Goal: Communication & Community: Answer question/provide support

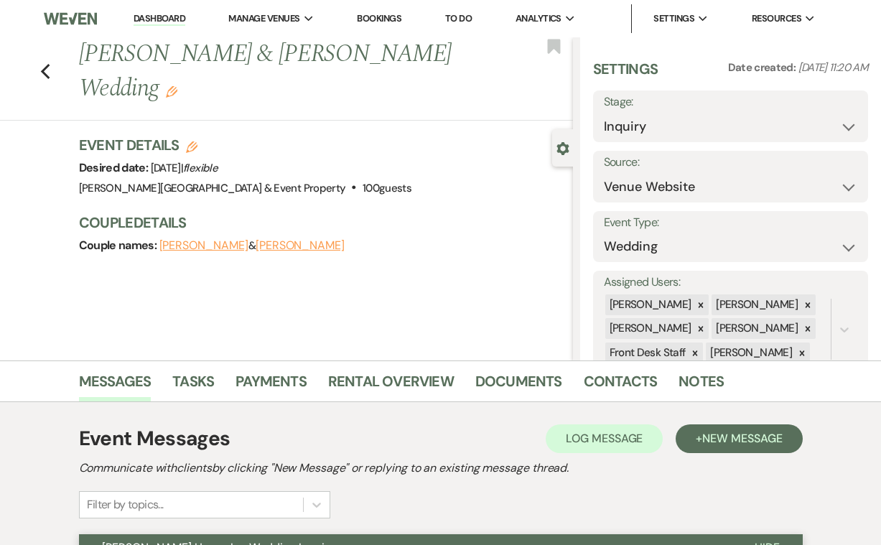
select select "5"
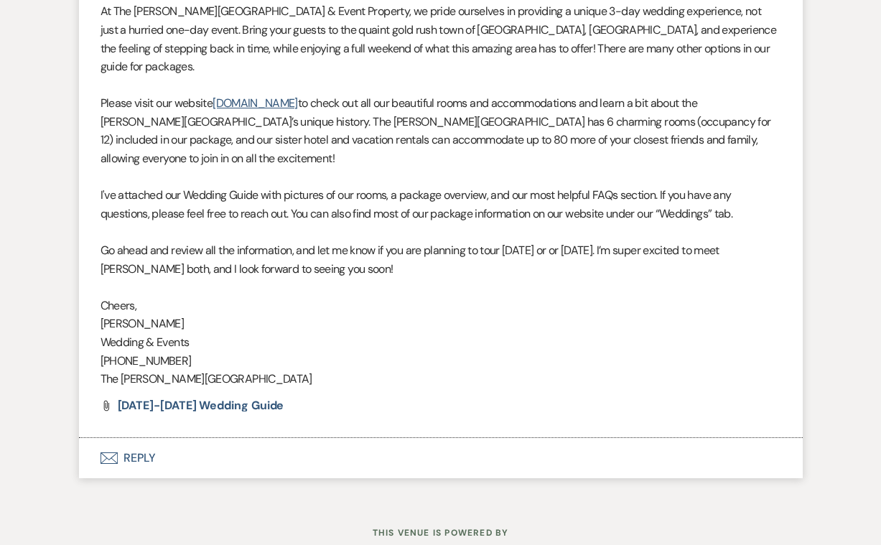
scroll to position [701, 0]
click at [139, 439] on button "Envelope Reply" at bounding box center [441, 459] width 724 height 40
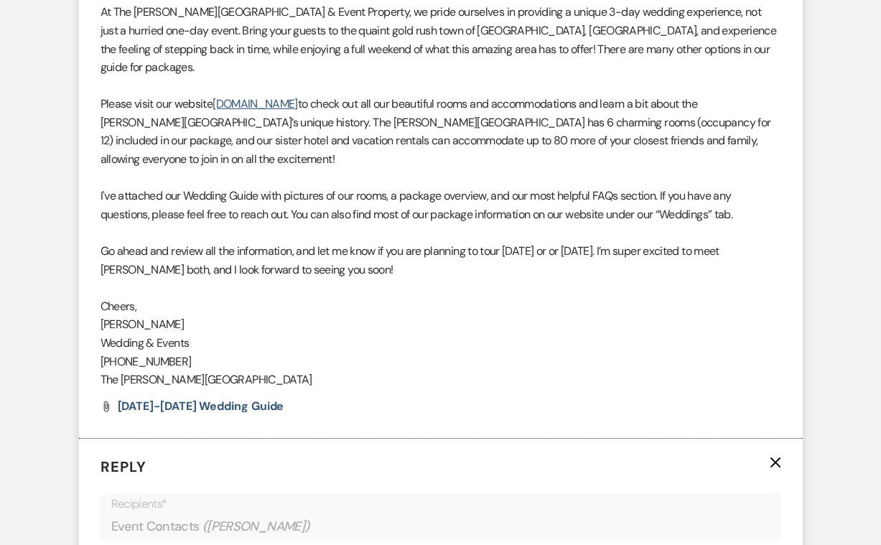
scroll to position [1032, 0]
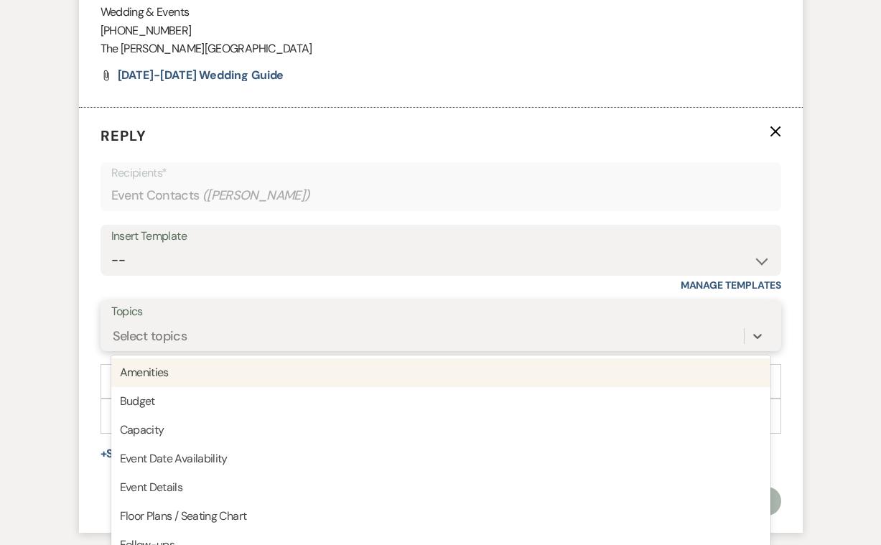
click at [181, 327] on div "Select topics" at bounding box center [150, 336] width 75 height 19
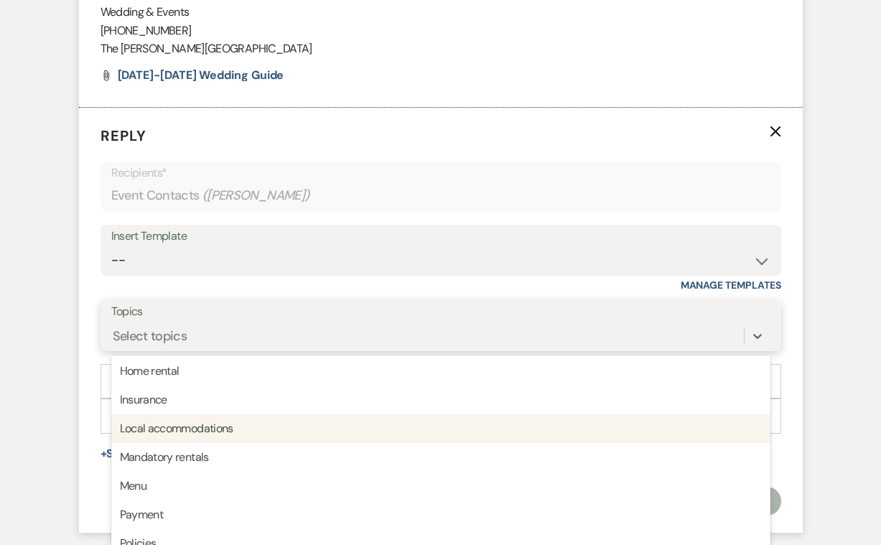
scroll to position [243, 0]
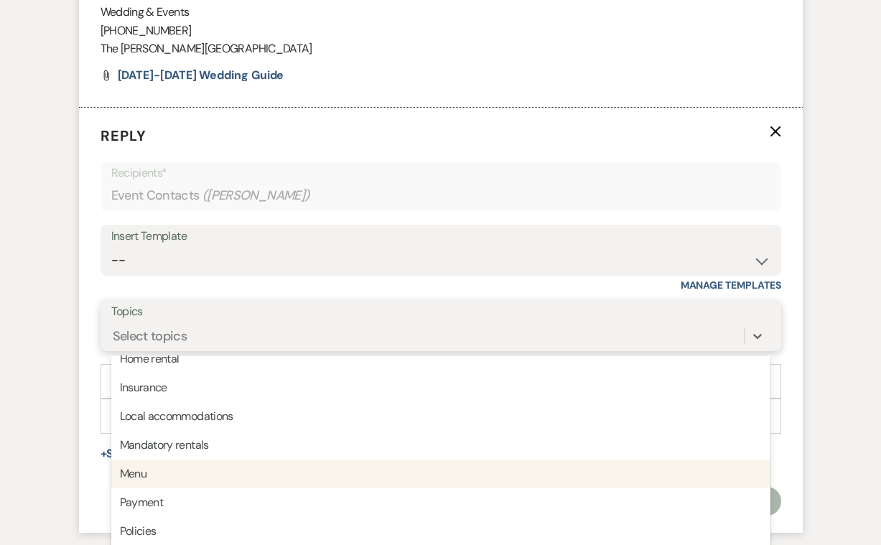
click at [152, 460] on div "Menu" at bounding box center [440, 474] width 659 height 29
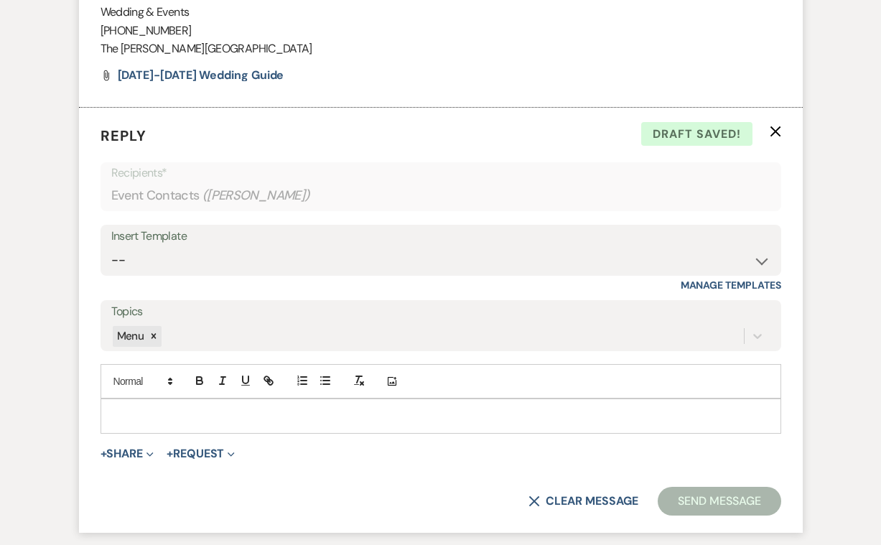
click at [151, 408] on p at bounding box center [441, 416] width 658 height 16
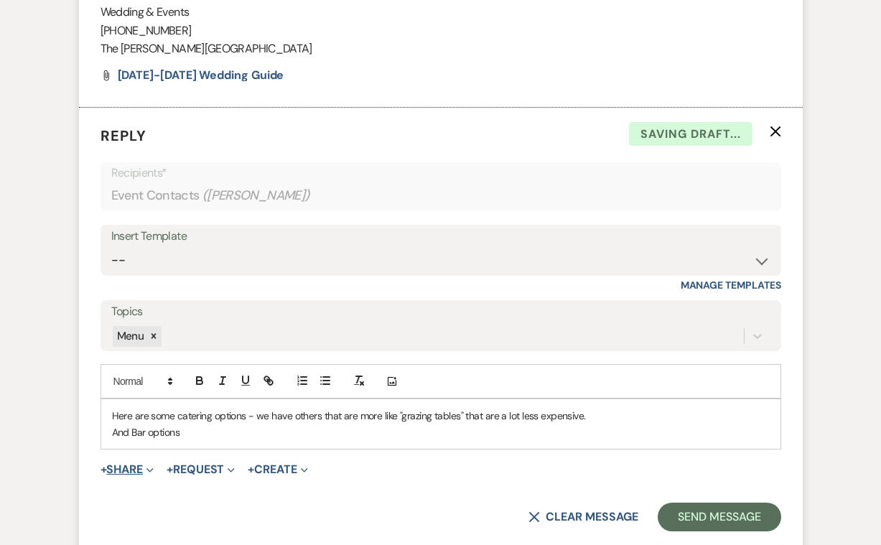
click at [129, 464] on button "+ Share Expand" at bounding box center [128, 469] width 54 height 11
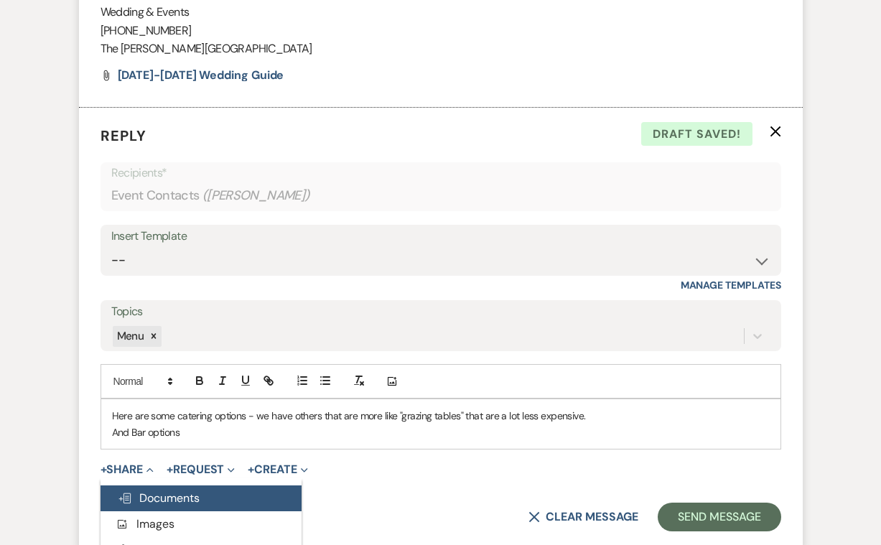
click at [169, 491] on span "Doc Upload Documents" at bounding box center [159, 498] width 82 height 15
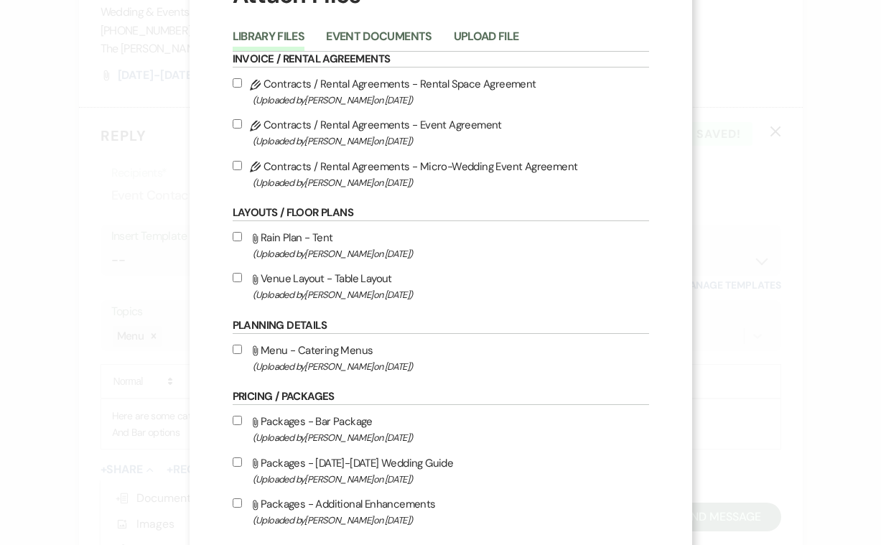
scroll to position [85, 0]
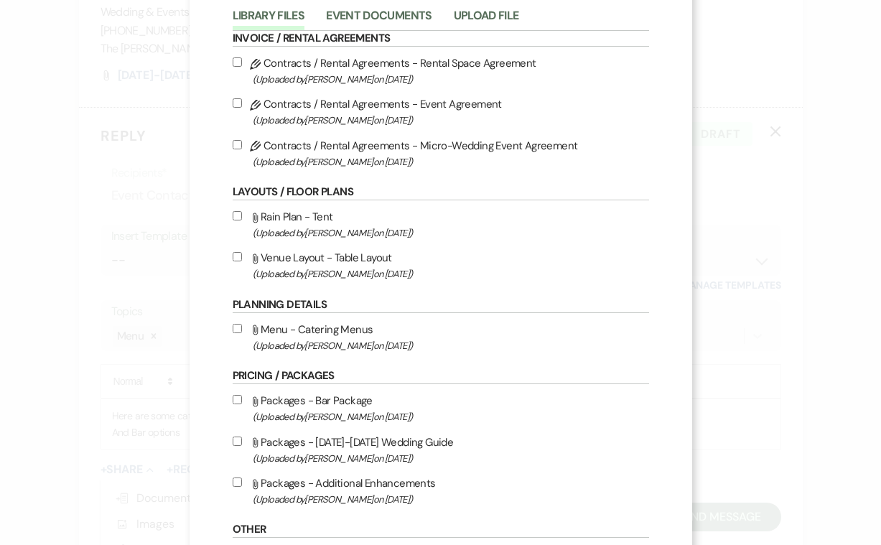
click at [238, 333] on input "Attach File Menu - Catering Menus (Uploaded by [PERSON_NAME] on [DATE] )" at bounding box center [237, 328] width 9 height 9
checkbox input "true"
click at [238, 404] on input "Attach File Packages - Bar Package (Uploaded by [PERSON_NAME] on [DATE] )" at bounding box center [237, 399] width 9 height 9
checkbox input "true"
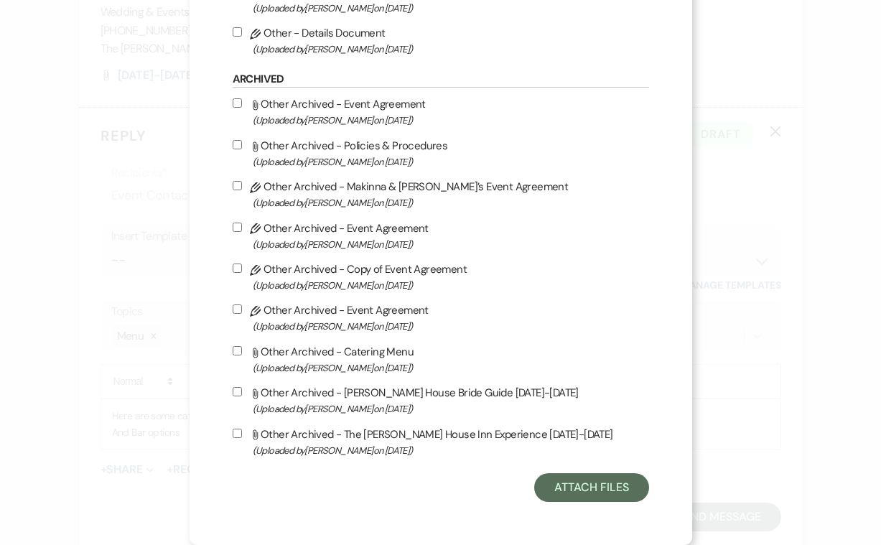
scroll to position [712, 0]
click at [579, 491] on button "Attach Files" at bounding box center [591, 487] width 114 height 29
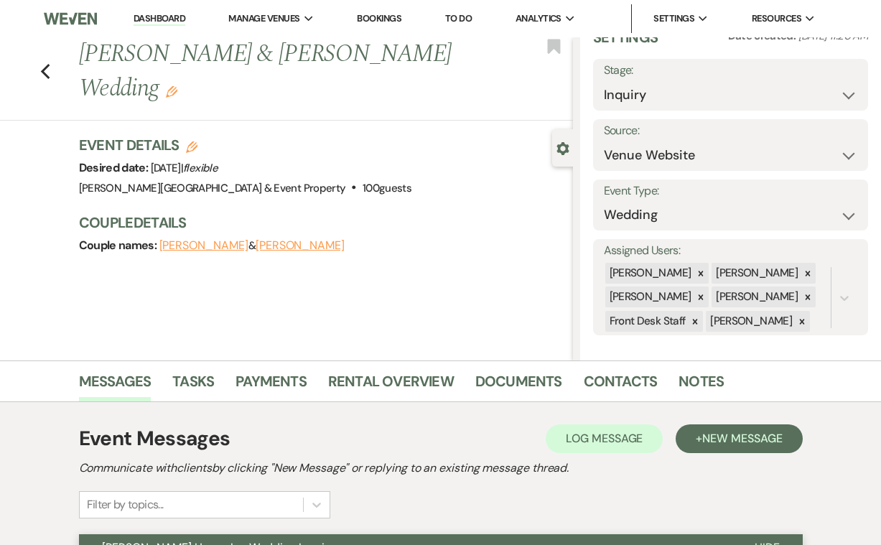
scroll to position [0, 0]
click at [45, 70] on icon "Previous" at bounding box center [45, 71] width 11 height 17
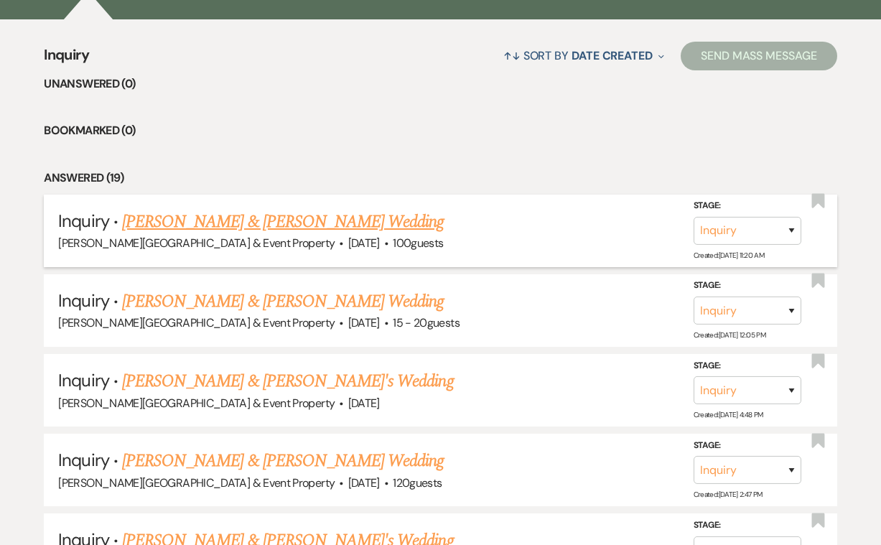
scroll to position [530, 0]
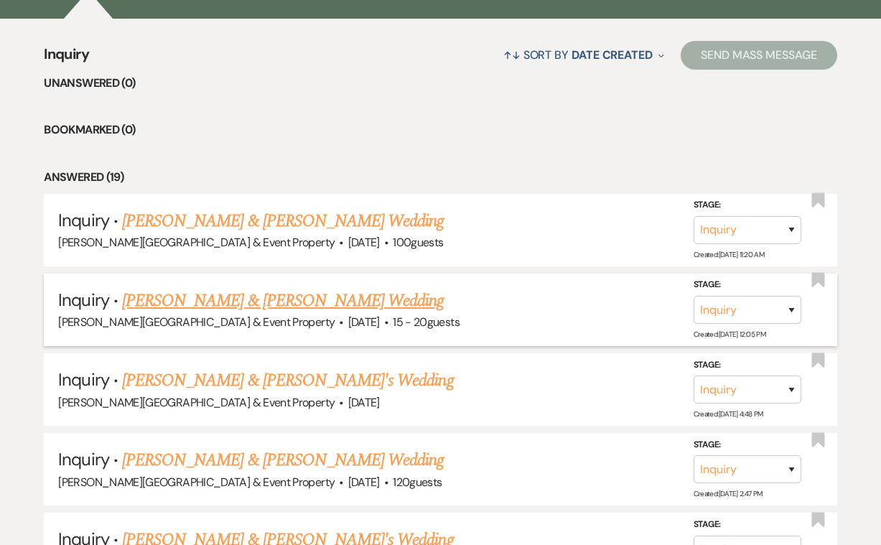
click at [295, 298] on link "[PERSON_NAME] & [PERSON_NAME] Wedding" at bounding box center [283, 301] width 322 height 26
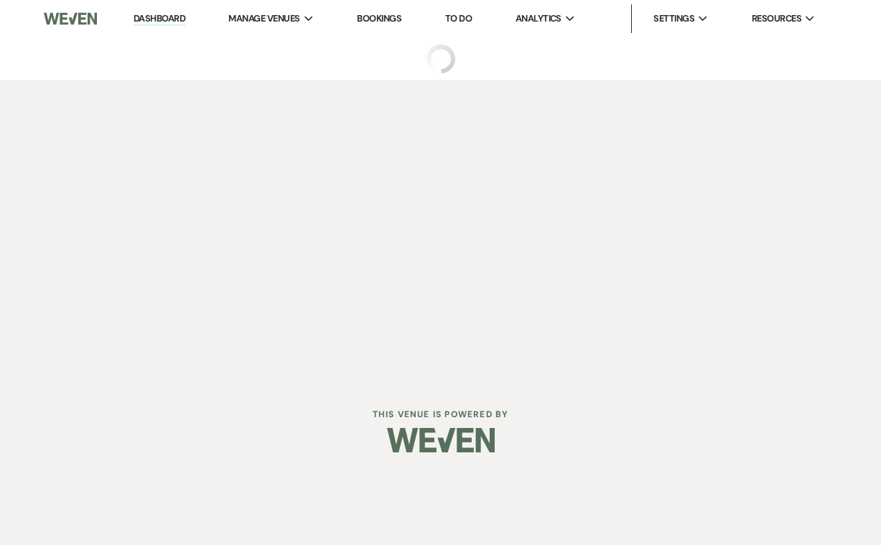
select select "5"
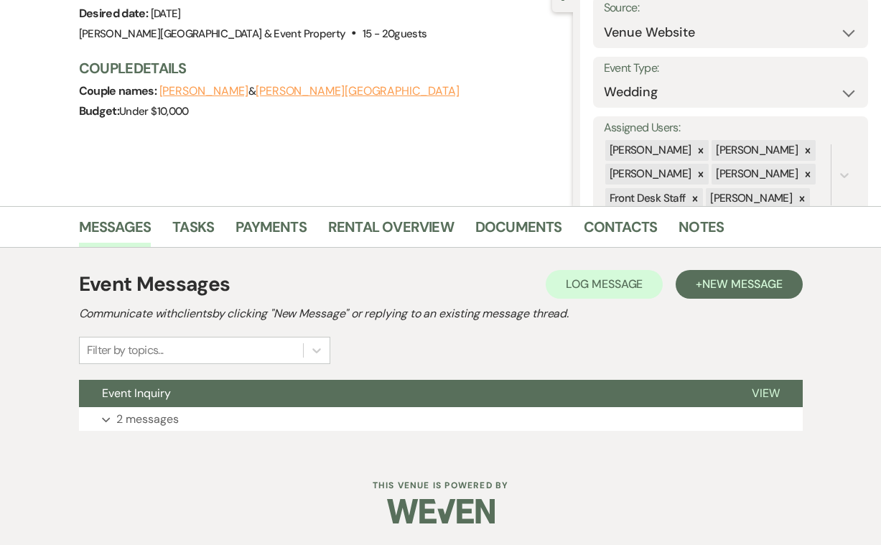
scroll to position [154, 0]
click at [138, 420] on p "2 messages" at bounding box center [147, 420] width 62 height 19
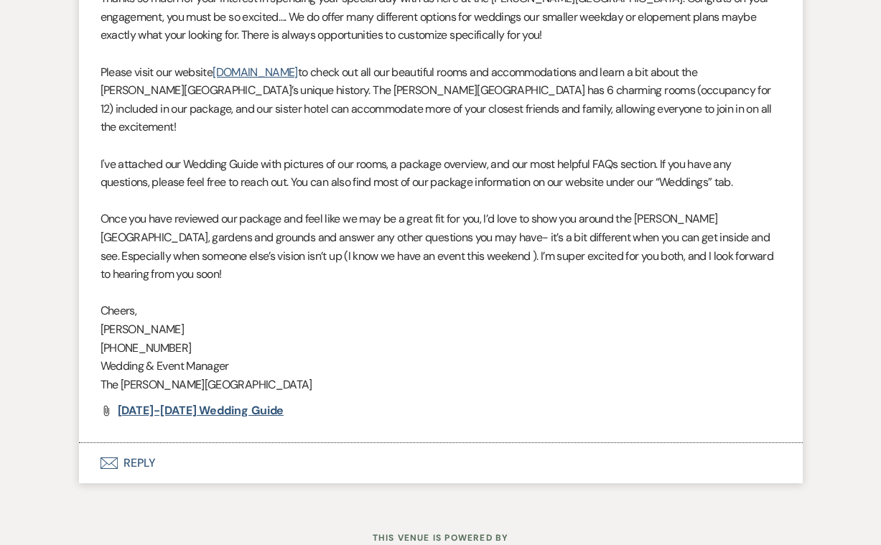
scroll to position [970, 0]
click at [205, 404] on span "[DATE]-[DATE] Wedding Guide" at bounding box center [201, 411] width 167 height 15
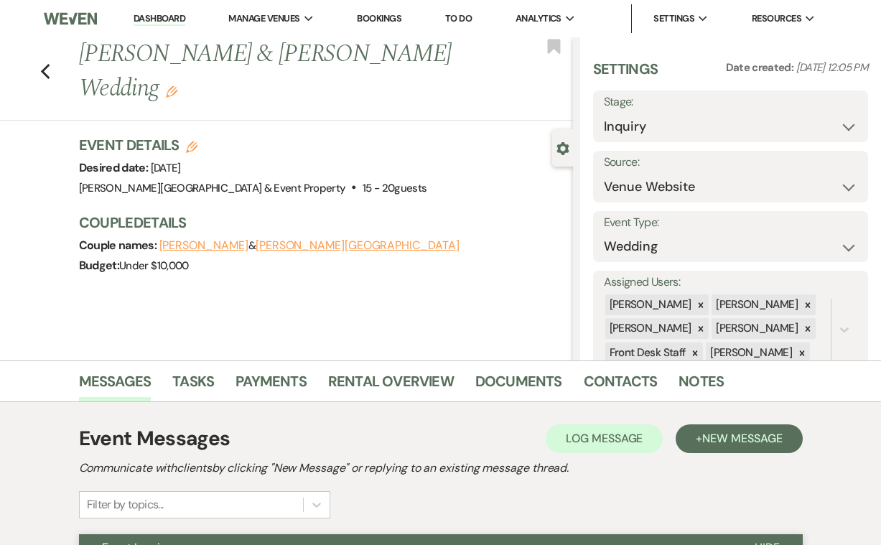
scroll to position [0, 0]
click at [46, 64] on use "button" at bounding box center [44, 72] width 9 height 16
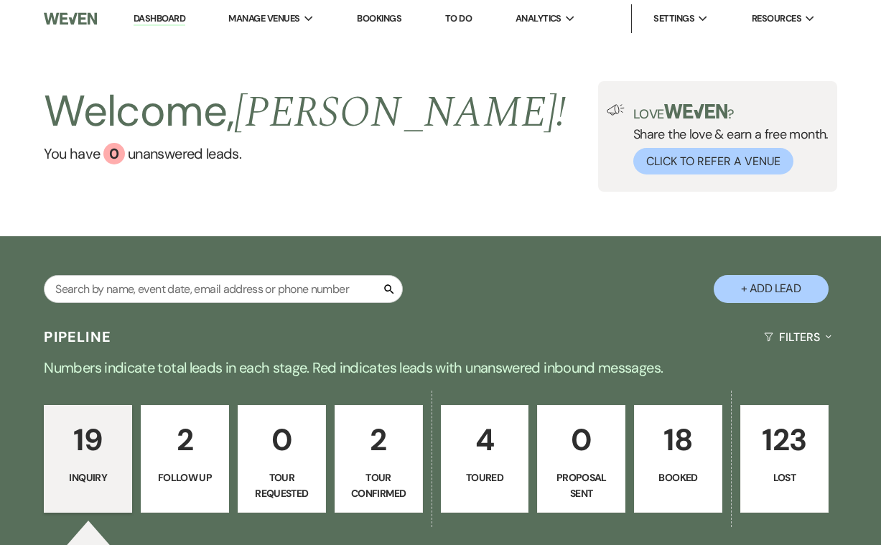
click at [687, 453] on p "18" at bounding box center [678, 440] width 70 height 48
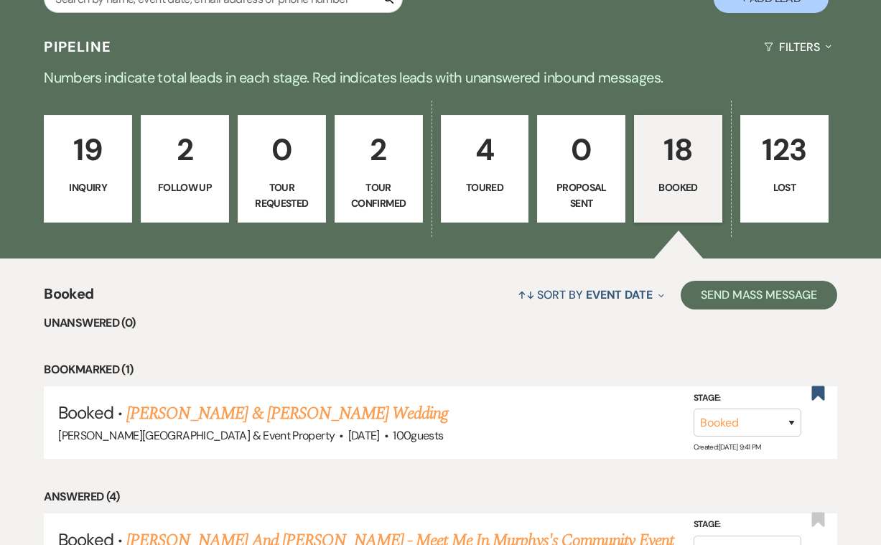
scroll to position [289, 0]
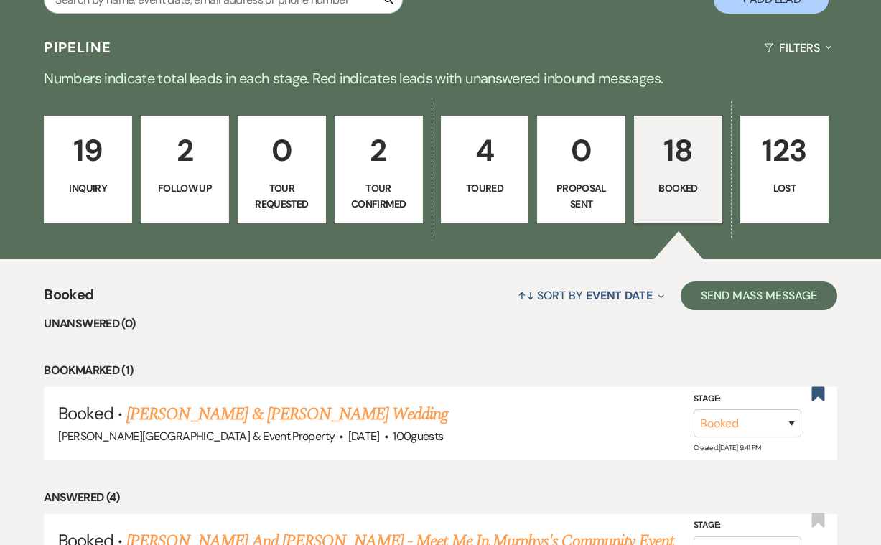
click at [85, 192] on p "Inquiry" at bounding box center [88, 188] width 70 height 16
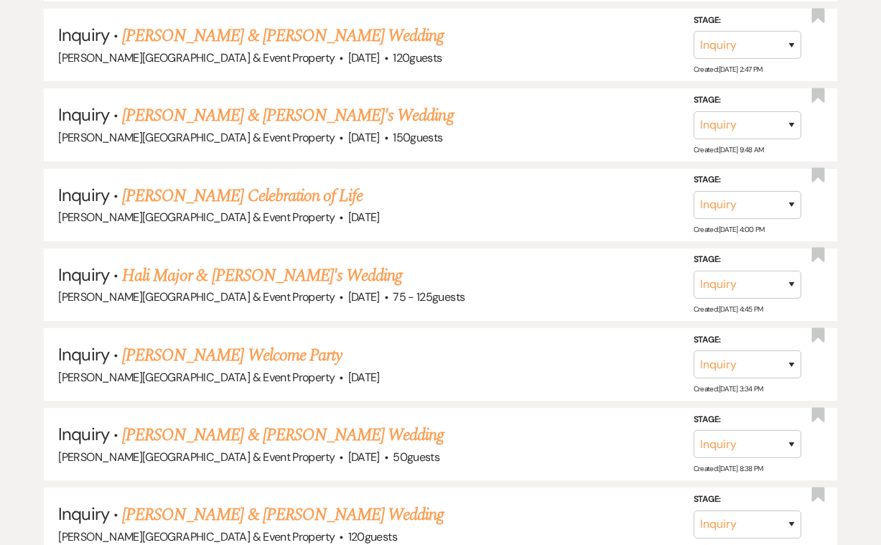
scroll to position [966, 0]
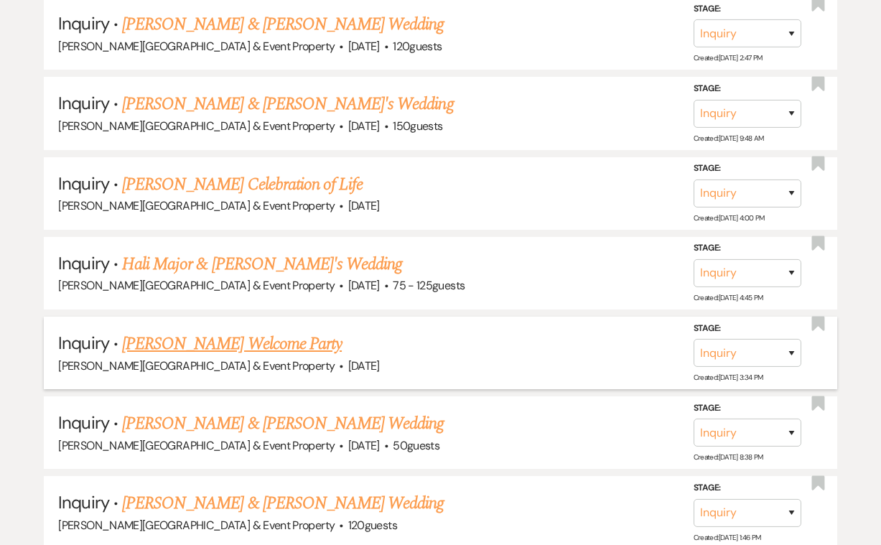
click at [260, 333] on link "[PERSON_NAME] Welcome Party" at bounding box center [232, 344] width 220 height 26
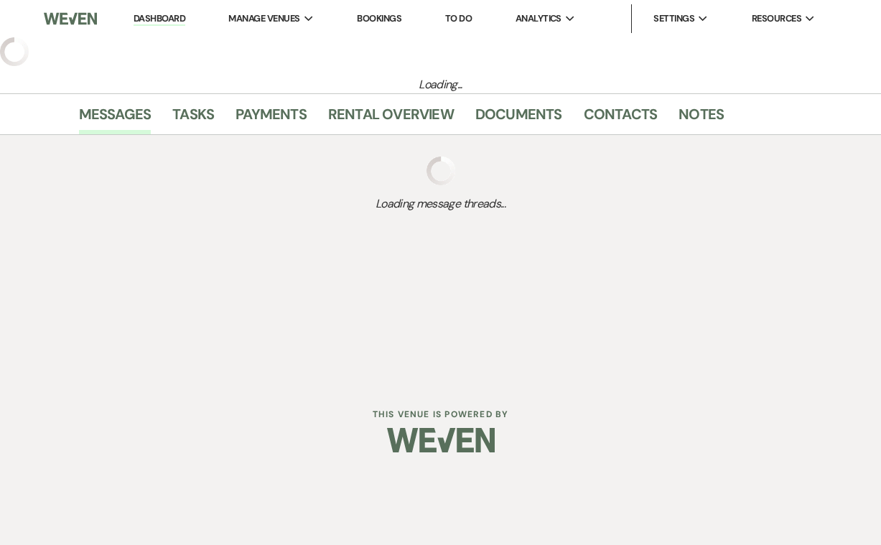
select select "14"
select select "13"
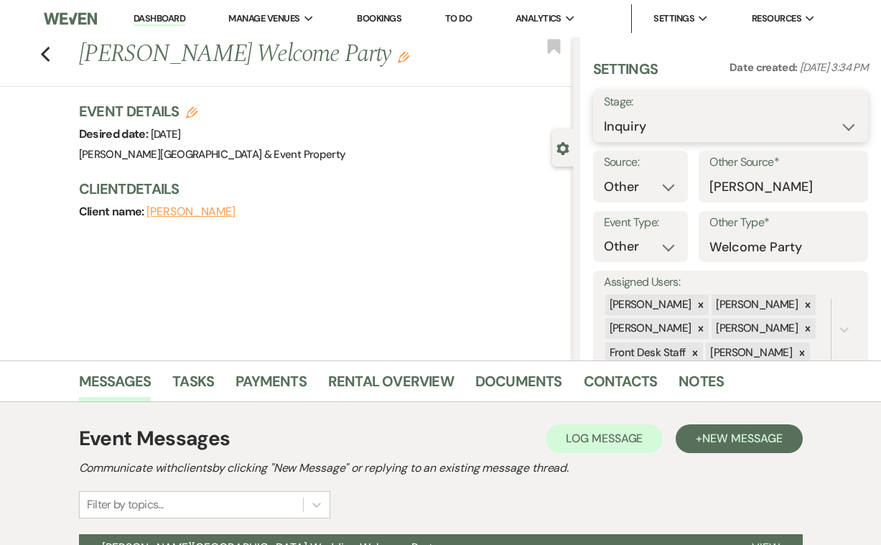
select select "7"
click at [847, 111] on button "Save" at bounding box center [840, 116] width 56 height 29
select select "13"
select select "739"
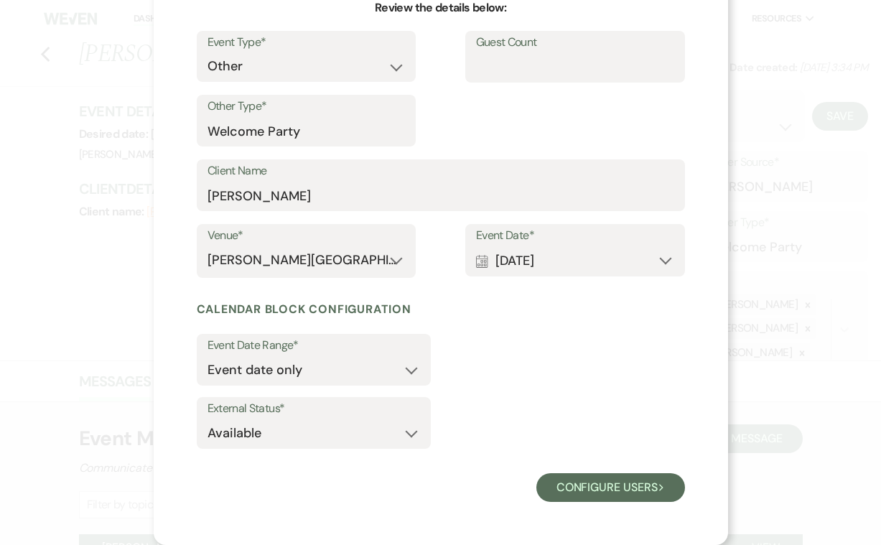
scroll to position [149, 0]
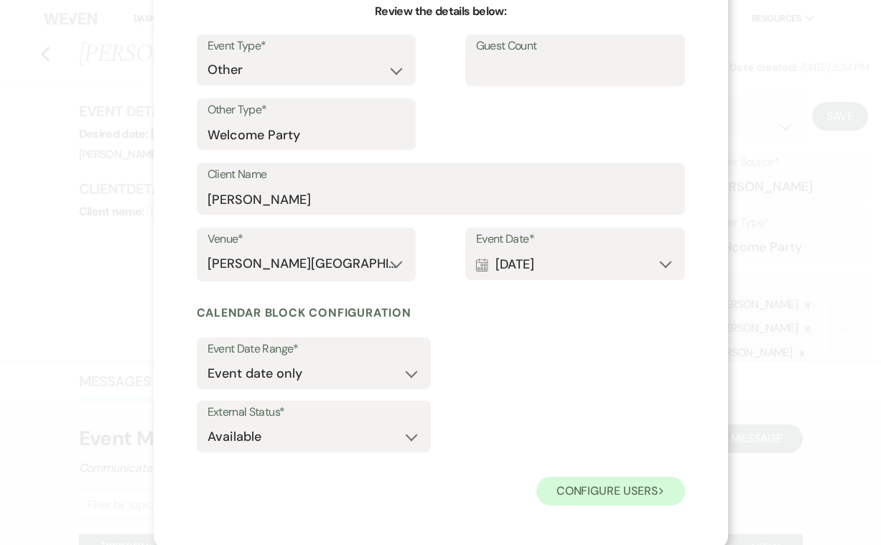
click at [602, 493] on button "Configure users Next" at bounding box center [610, 491] width 149 height 29
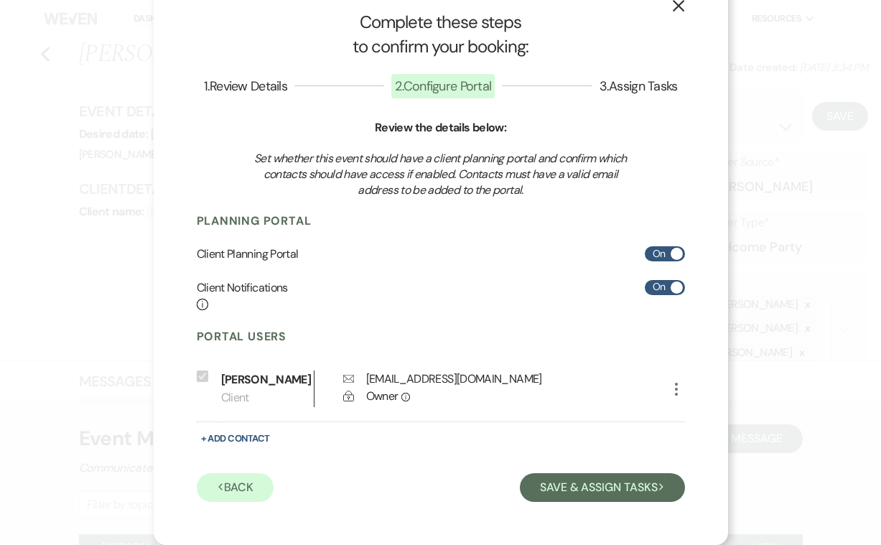
scroll to position [29, 0]
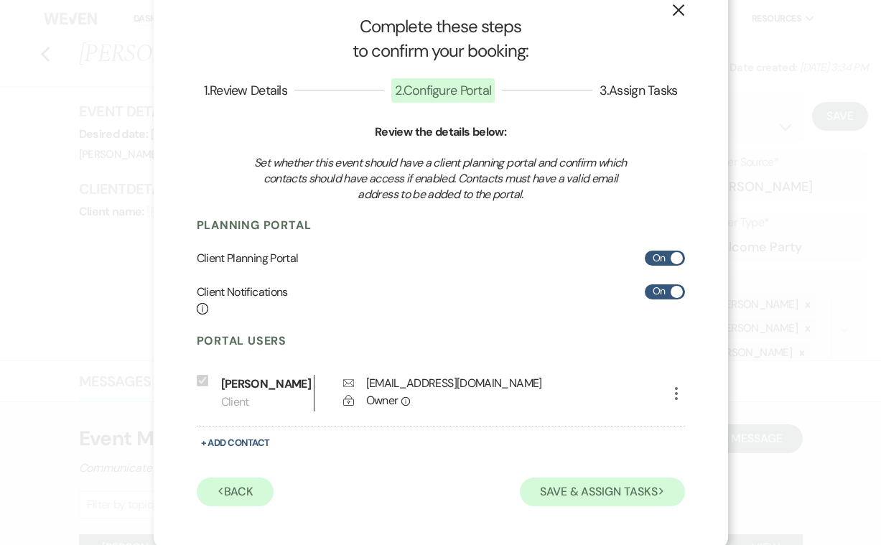
click at [564, 487] on button "Save & Assign Tasks Next" at bounding box center [602, 492] width 164 height 29
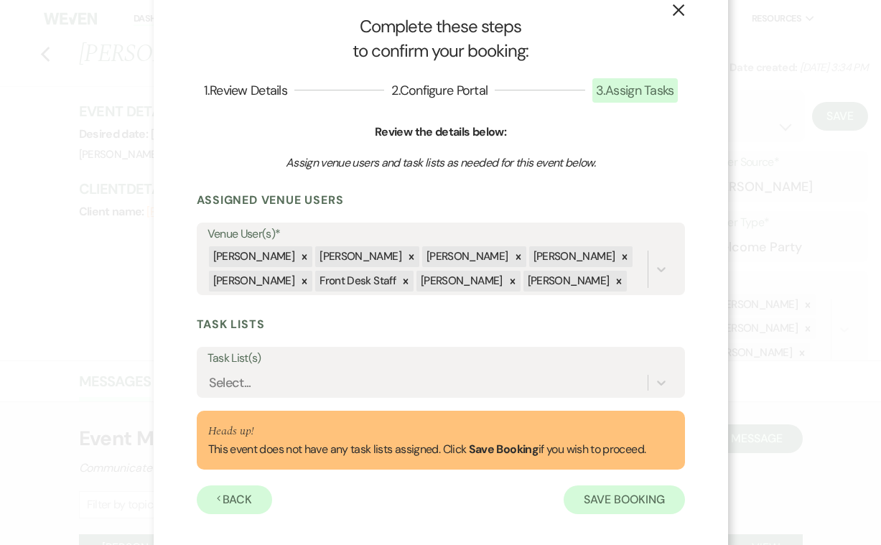
click at [609, 495] on button "Save Booking" at bounding box center [624, 499] width 121 height 29
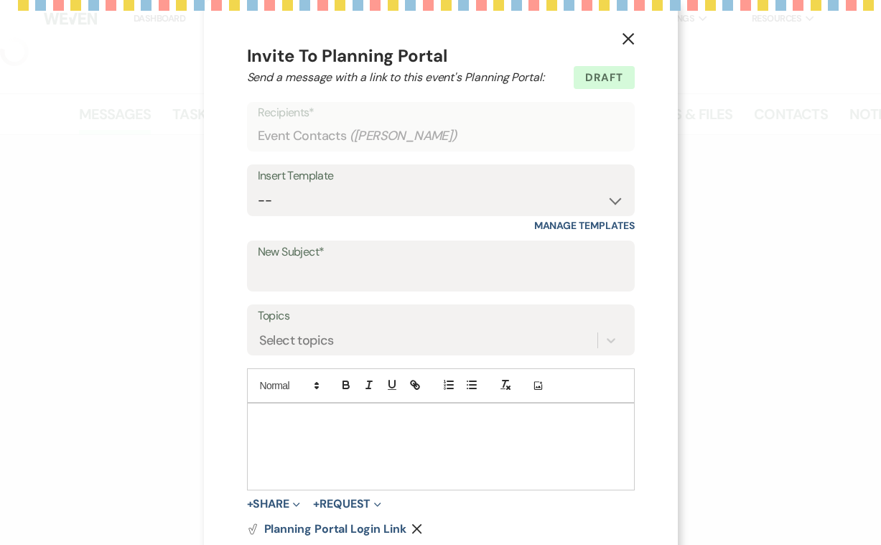
select select "14"
select select "13"
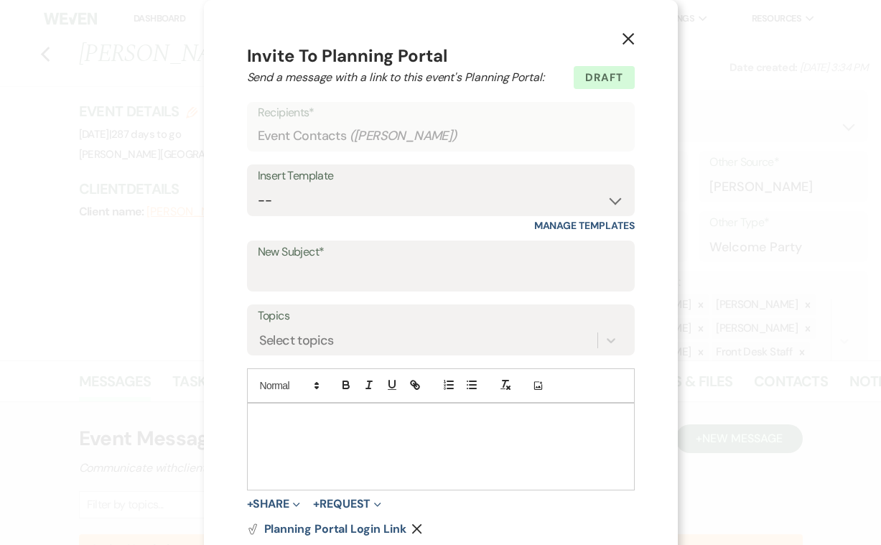
click at [629, 38] on use "button" at bounding box center [627, 38] width 11 height 11
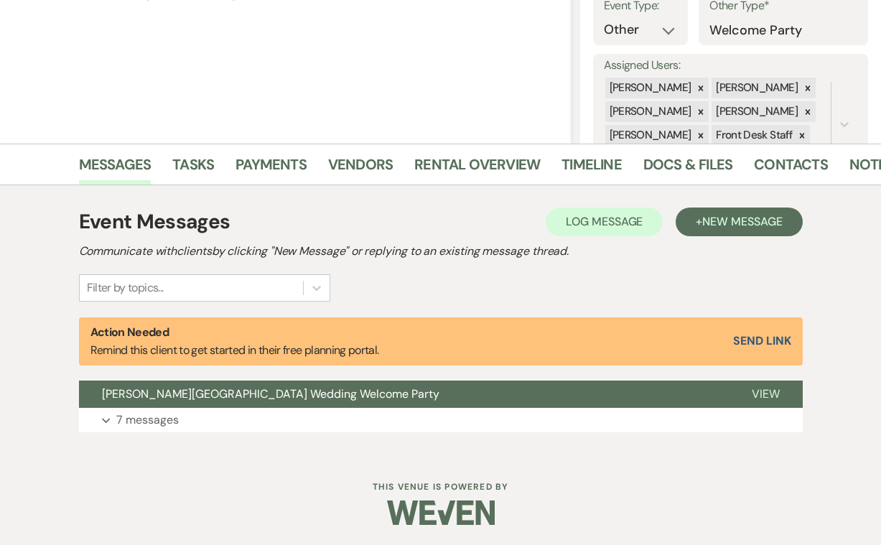
scroll to position [216, 0]
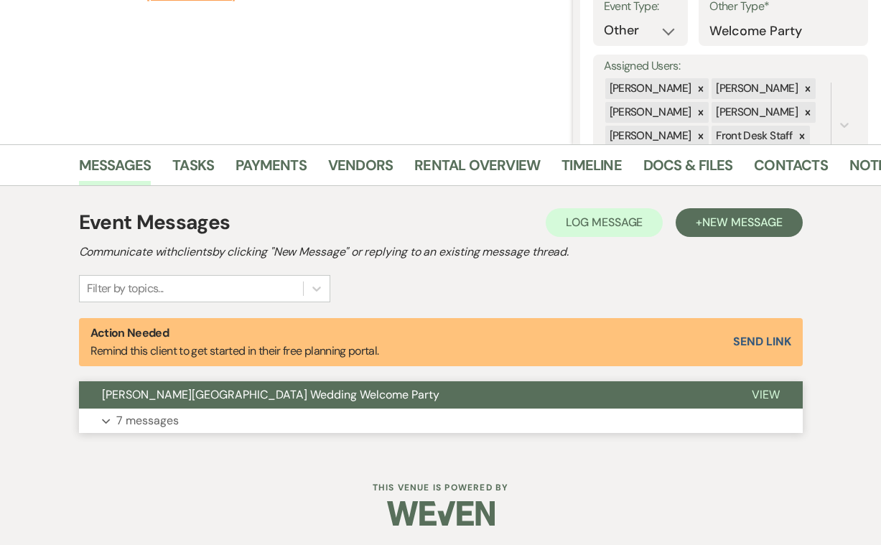
click at [152, 419] on p "7 messages" at bounding box center [147, 421] width 62 height 19
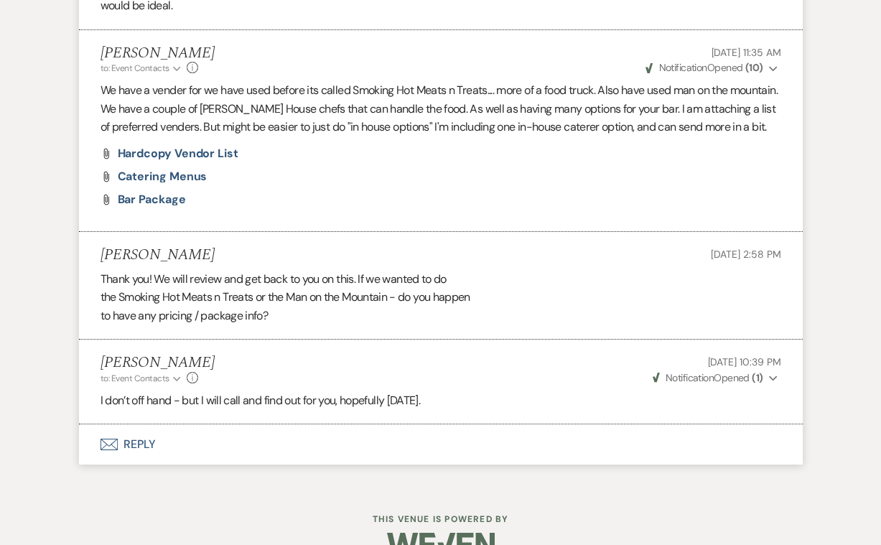
scroll to position [2009, 0]
click at [137, 425] on button "Envelope Reply" at bounding box center [441, 445] width 724 height 40
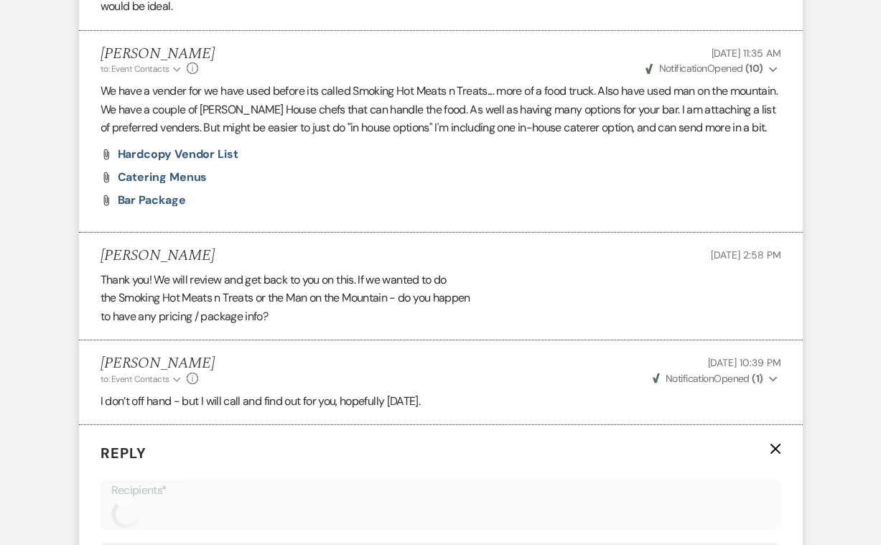
scroll to position [2341, 0]
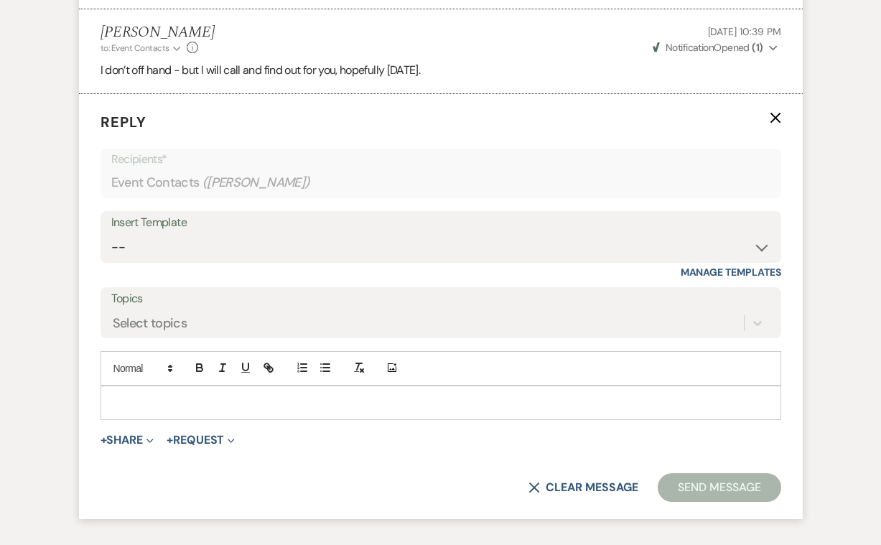
click at [142, 395] on p at bounding box center [441, 403] width 658 height 16
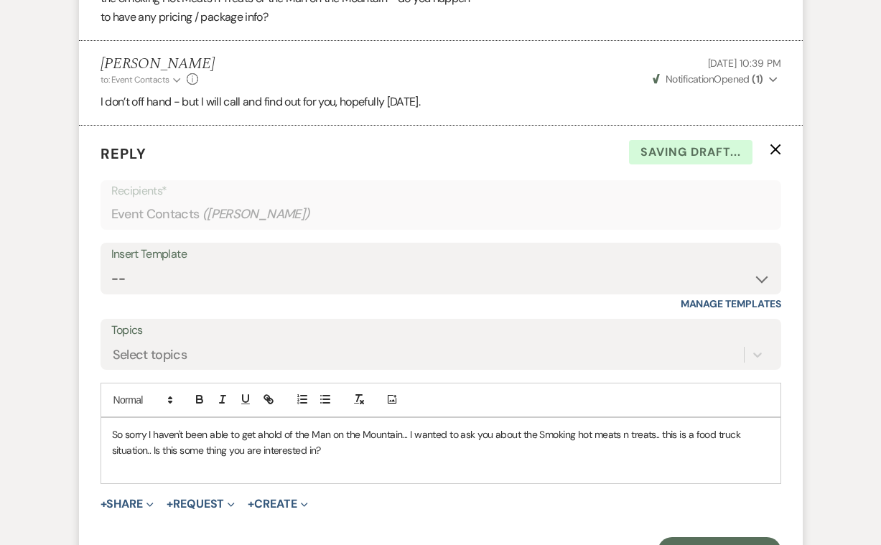
scroll to position [2307, 0]
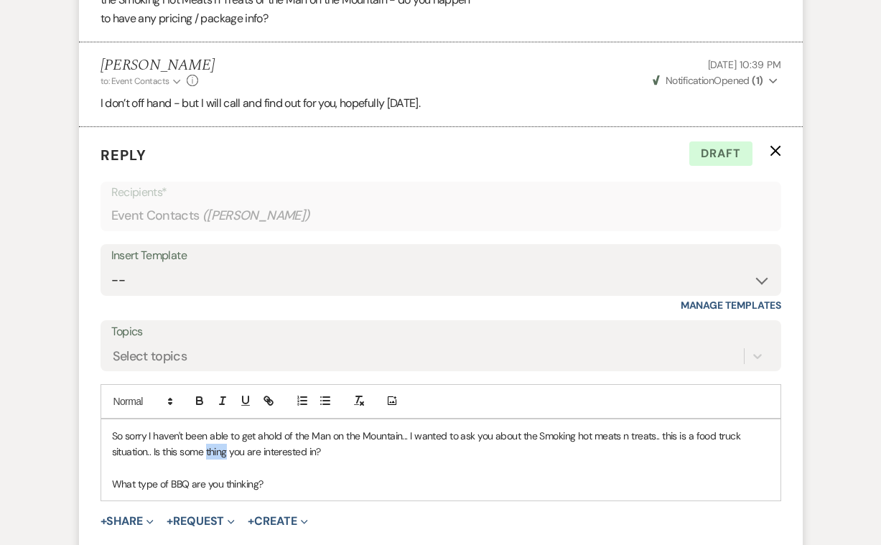
click at [210, 428] on p "So sorry I haven't been able to get ahold of the Man on the Mountain... I wante…" at bounding box center [441, 444] width 658 height 32
click at [208, 428] on p "So sorry I haven't been able to get ahold of the Man on the Mountain... I wante…" at bounding box center [441, 444] width 658 height 32
click at [278, 476] on p "What type of BBQ are you thinking?" at bounding box center [441, 484] width 658 height 16
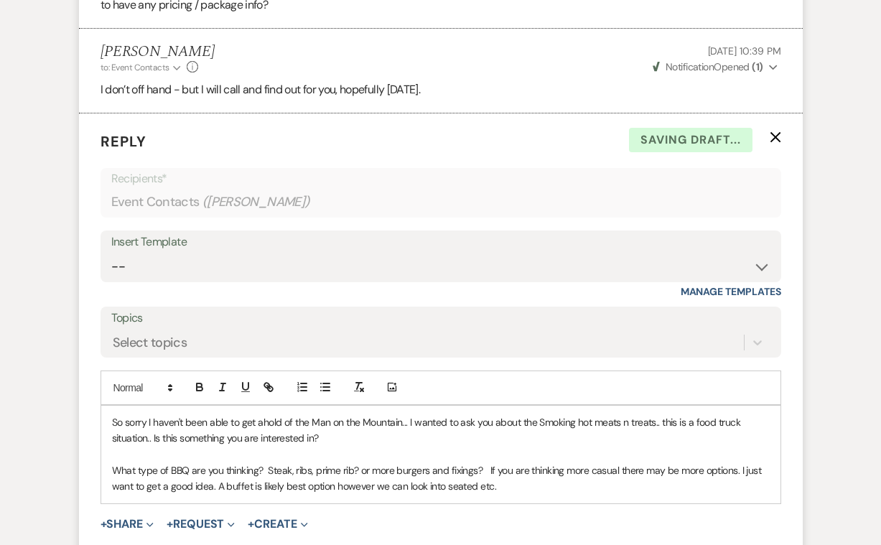
scroll to position [2322, 0]
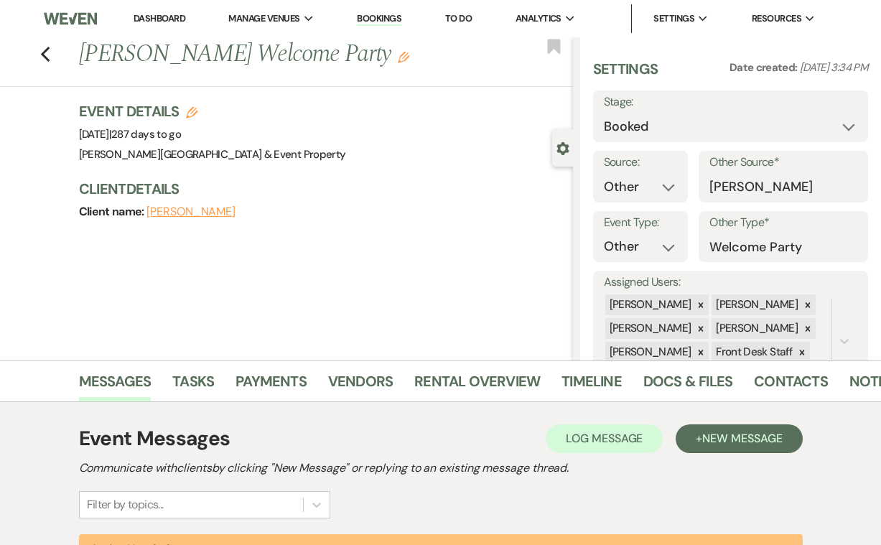
scroll to position [0, 0]
click at [45, 52] on use "button" at bounding box center [44, 55] width 9 height 16
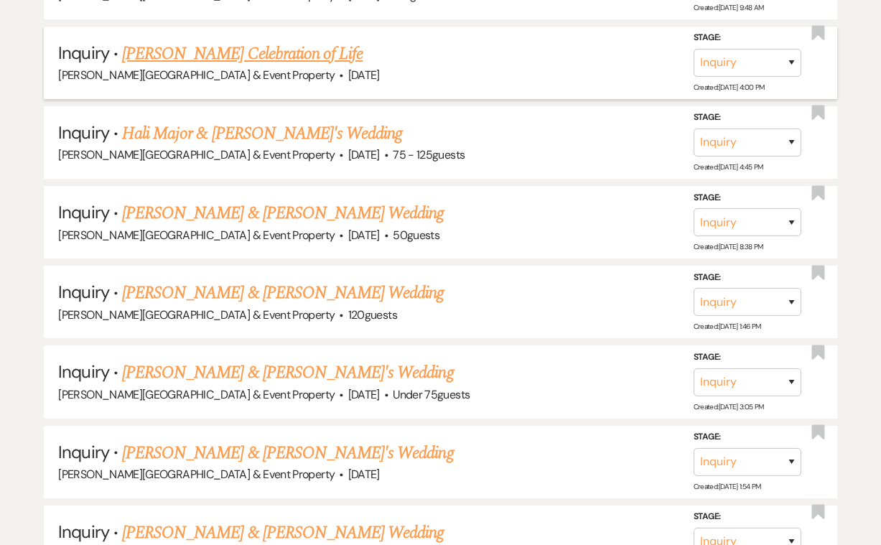
scroll to position [1099, 0]
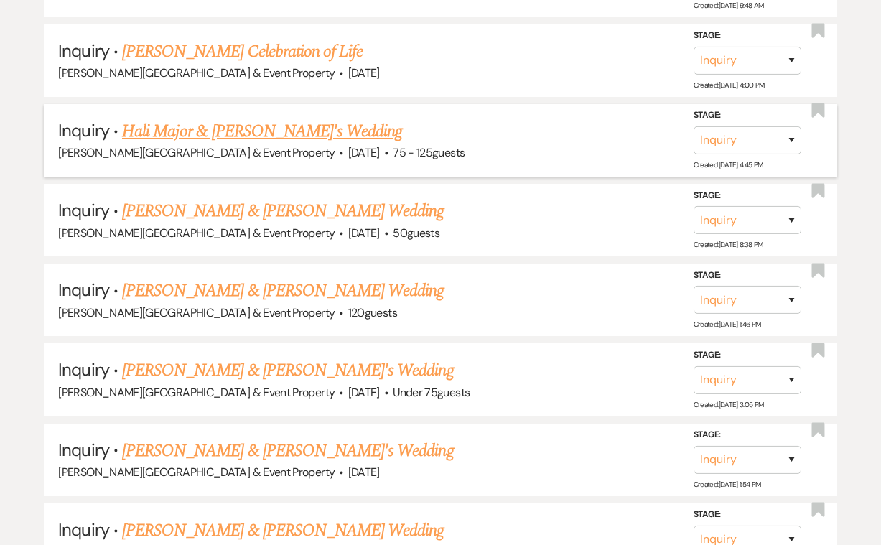
click at [292, 124] on link "Hali Major & [PERSON_NAME]'s Wedding" at bounding box center [262, 131] width 280 height 26
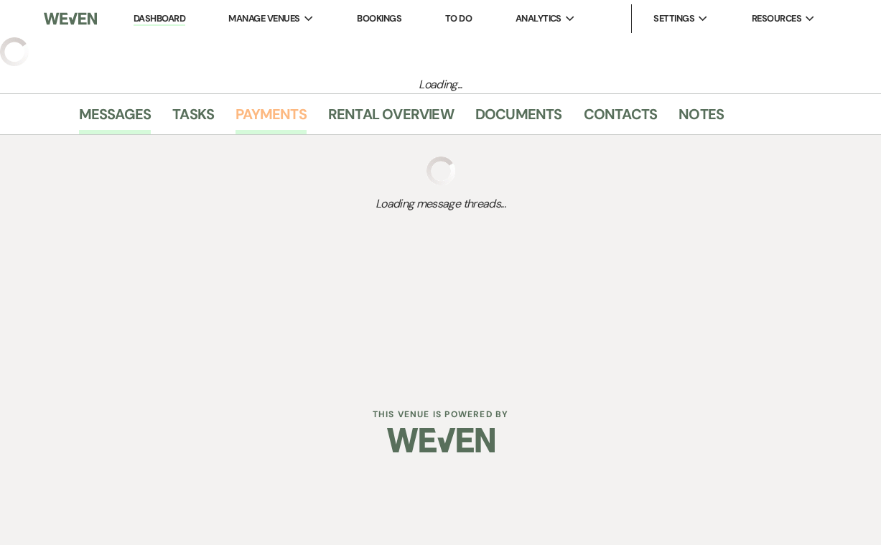
select select "3"
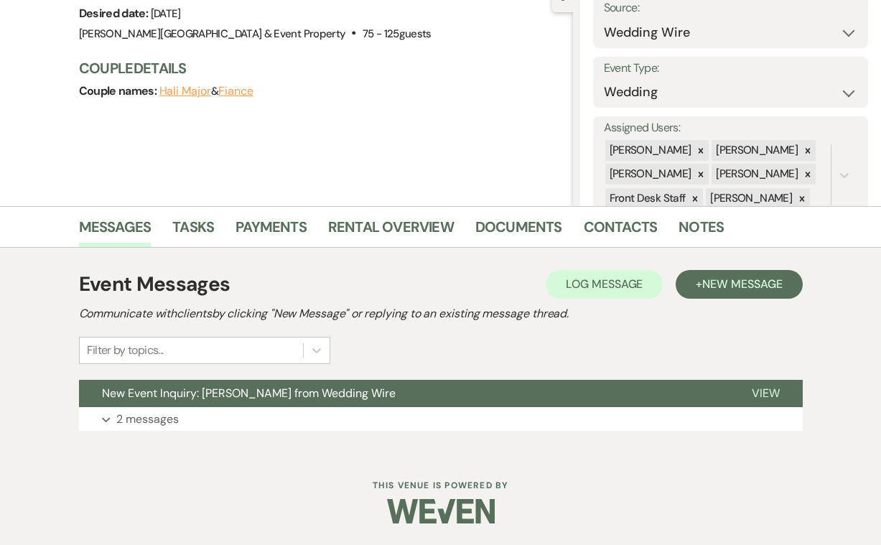
scroll to position [154, 0]
click at [148, 416] on p "2 messages" at bounding box center [147, 420] width 62 height 19
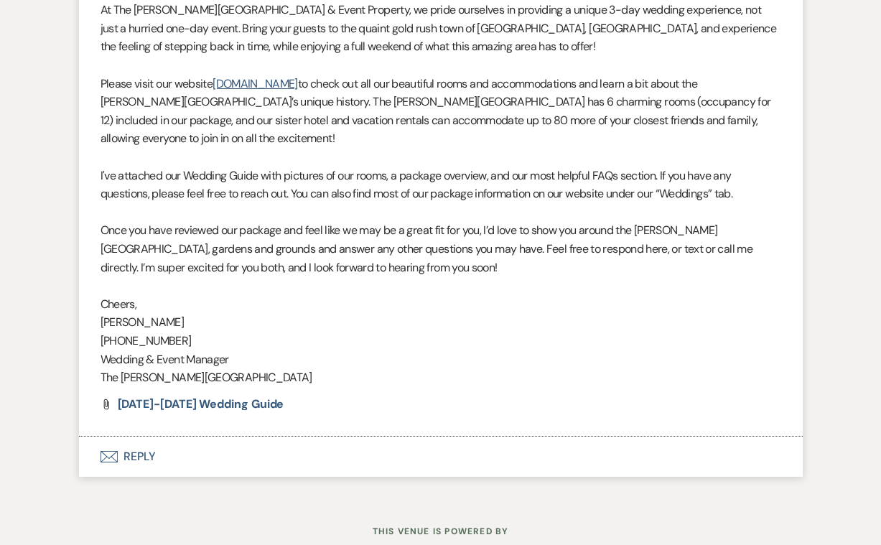
scroll to position [1454, 0]
click at [136, 437] on button "Envelope Reply" at bounding box center [441, 457] width 724 height 40
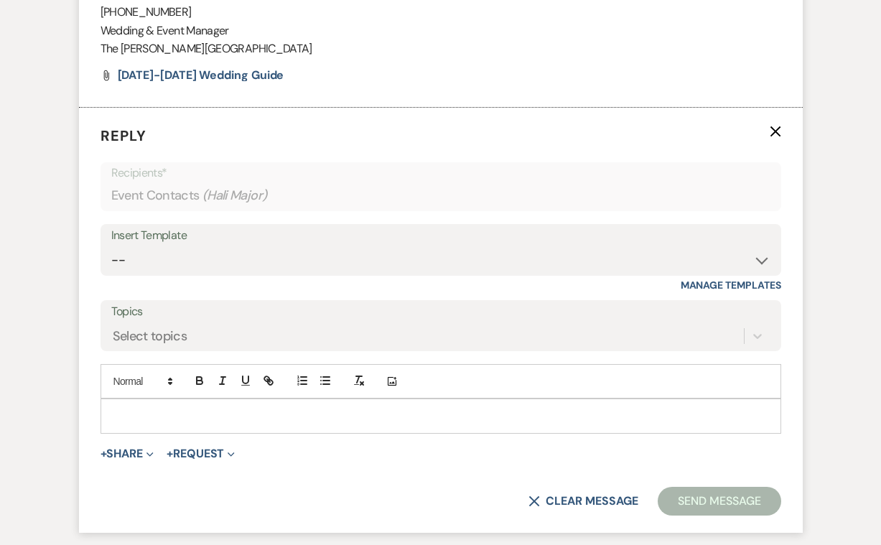
scroll to position [1785, 0]
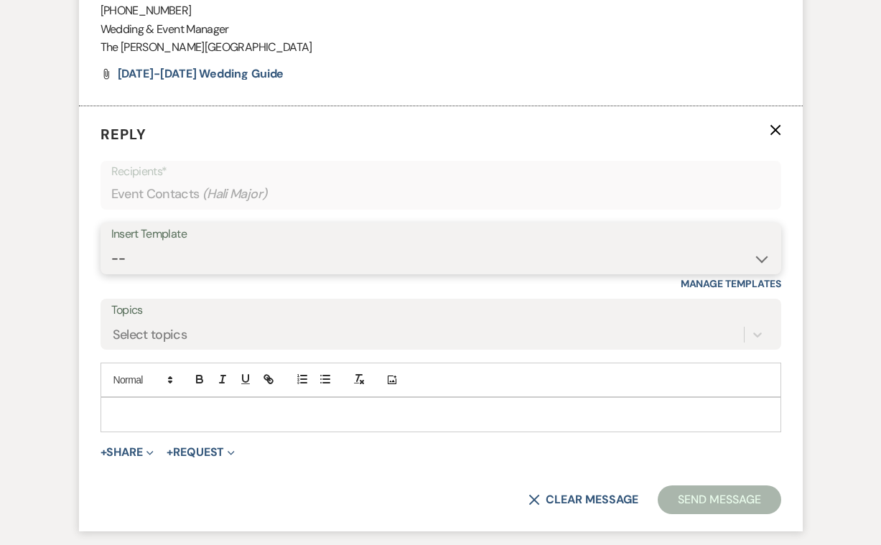
select select "2747"
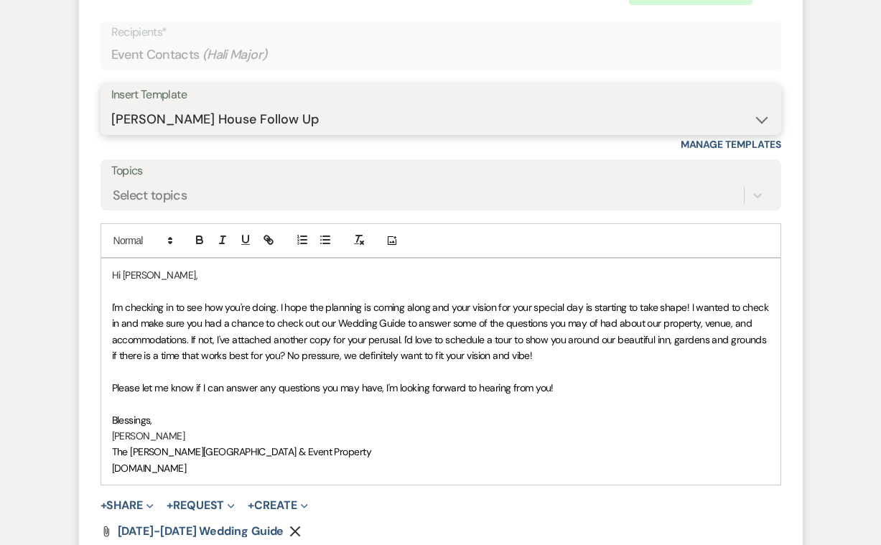
scroll to position [1926, 0]
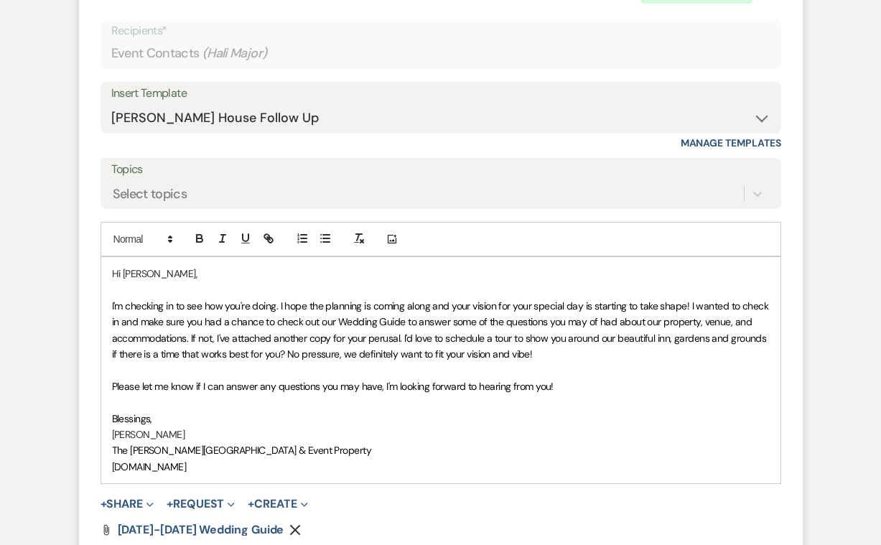
click at [172, 427] on p "[PERSON_NAME]" at bounding box center [441, 435] width 658 height 16
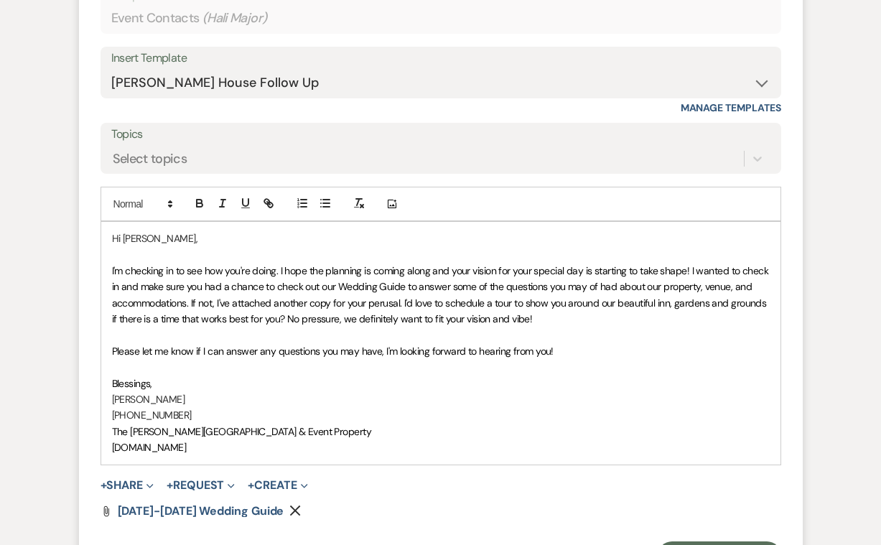
scroll to position [1974, 0]
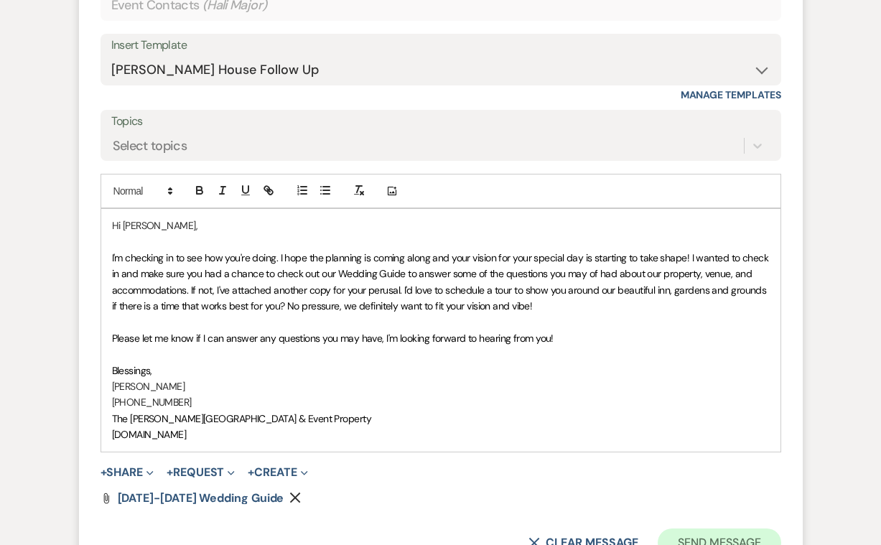
click at [699, 529] on button "Send Message" at bounding box center [719, 543] width 123 height 29
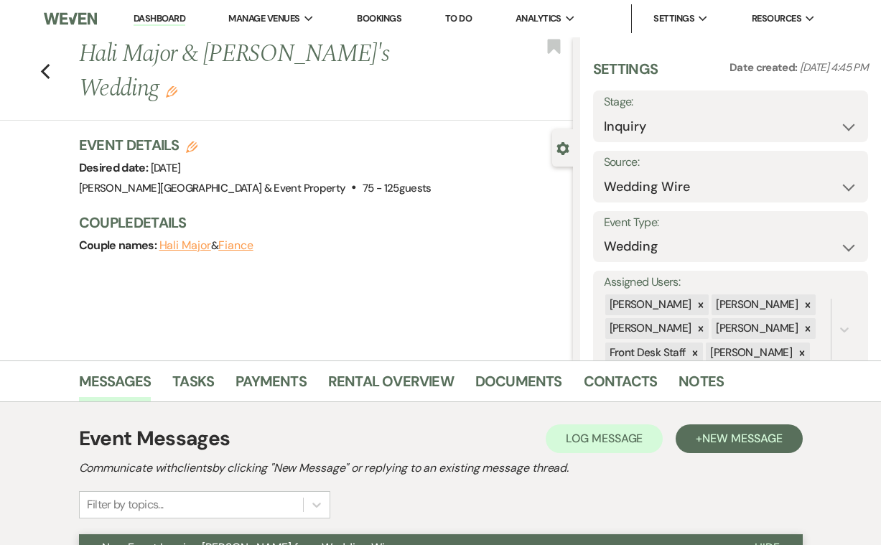
scroll to position [0, 0]
click at [45, 63] on icon "Previous" at bounding box center [45, 71] width 11 height 17
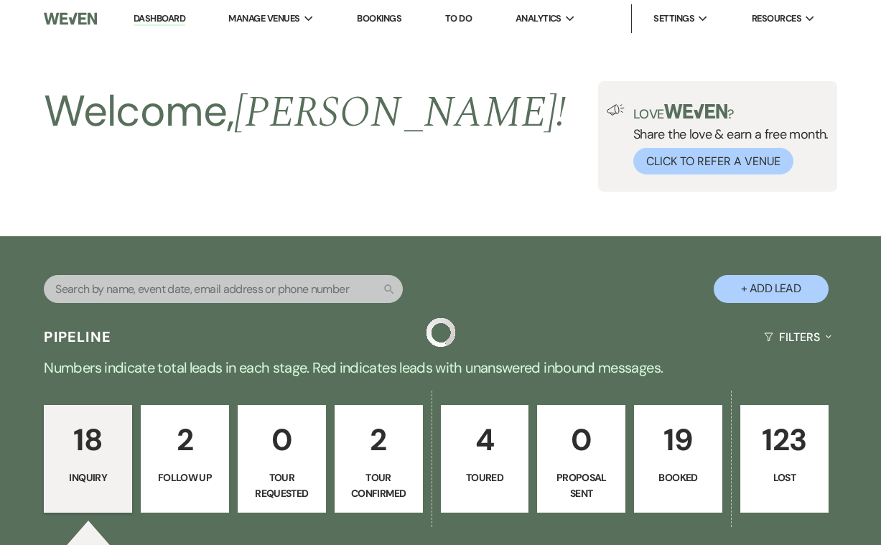
scroll to position [1099, 0]
